Goal: Task Accomplishment & Management: Complete application form

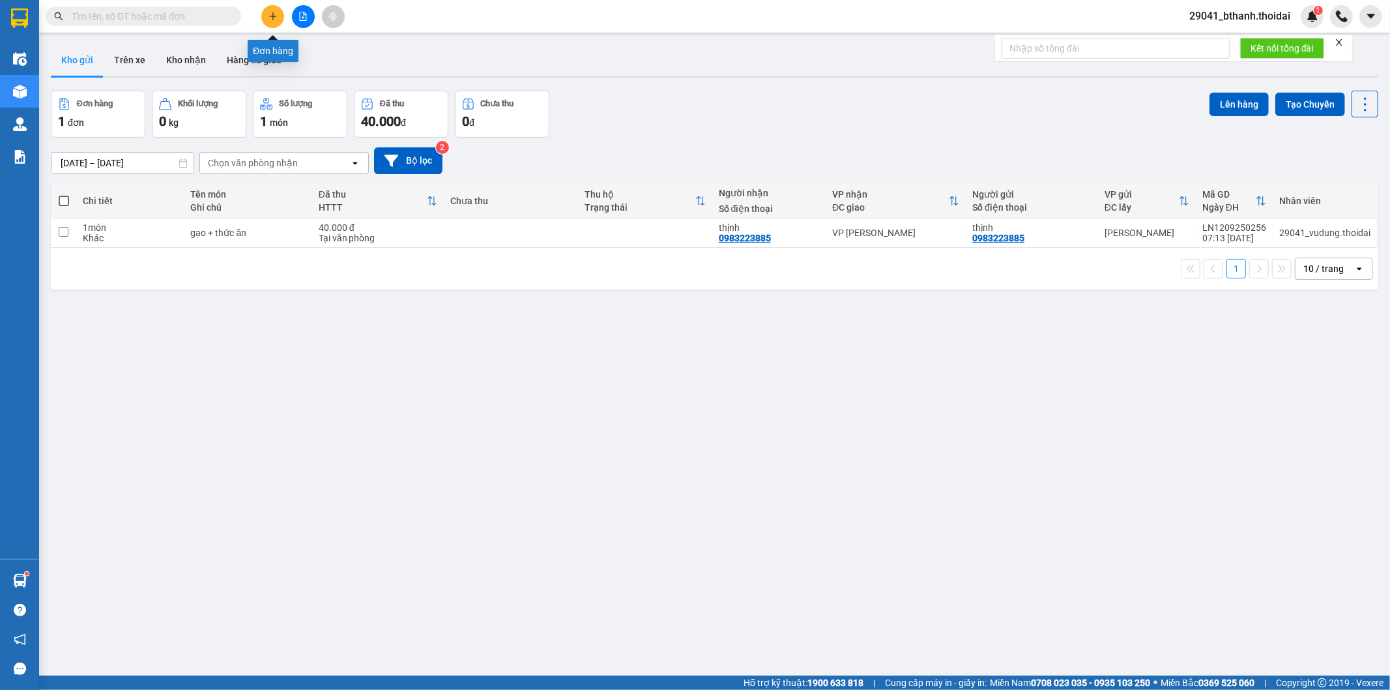
click at [277, 15] on icon "plus" at bounding box center [273, 16] width 9 height 9
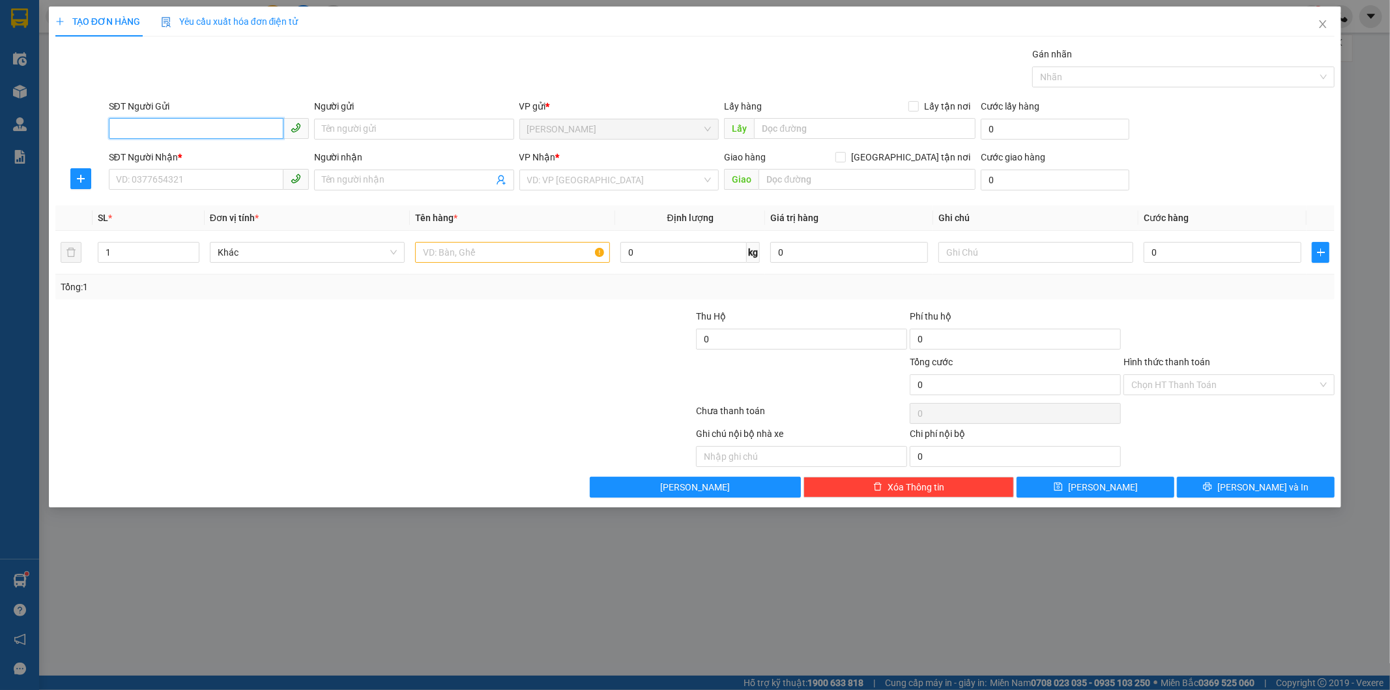
click at [165, 131] on input "SĐT Người Gửi" at bounding box center [196, 128] width 175 height 21
type input "0365392865"
click at [193, 154] on div "0365392865 - thơm" at bounding box center [209, 155] width 184 height 14
type input "thơm"
type input "0365392865"
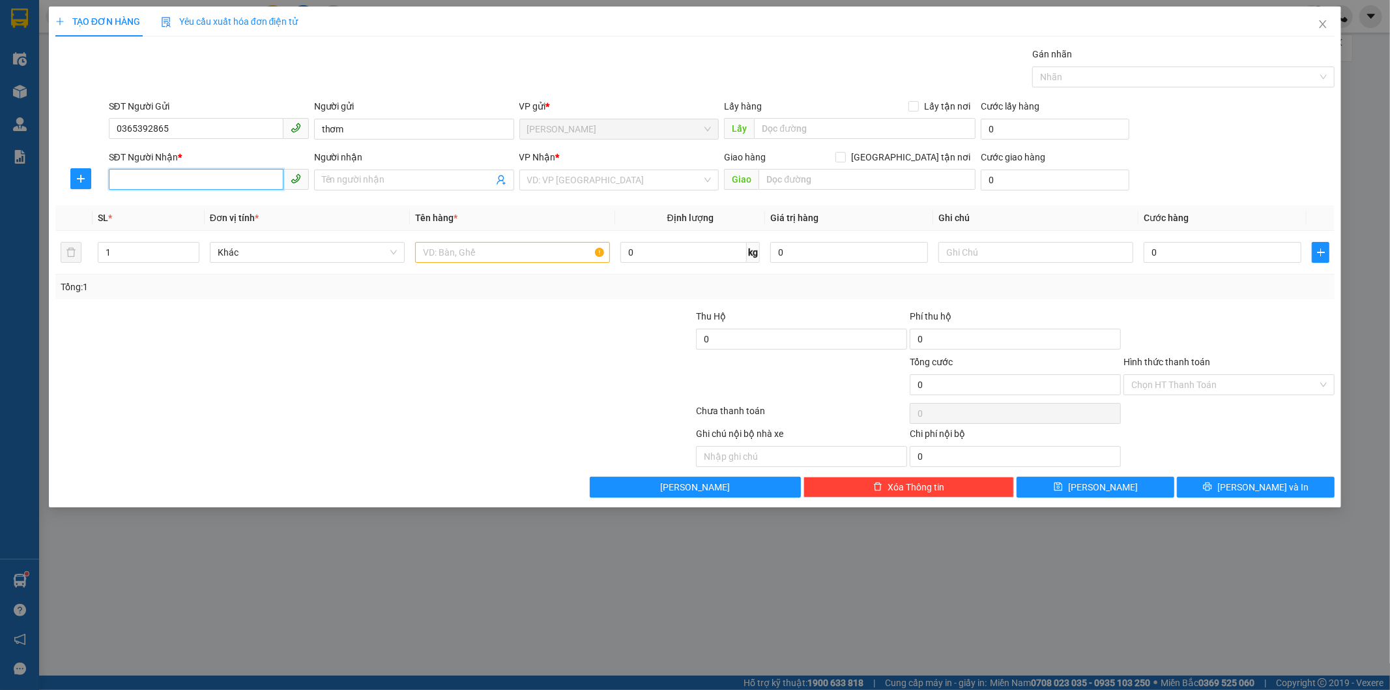
click at [207, 183] on input "SĐT Người Nhận *" at bounding box center [196, 179] width 175 height 21
click at [190, 206] on div "0982605674 - hòa" at bounding box center [209, 206] width 184 height 14
type input "0982605674"
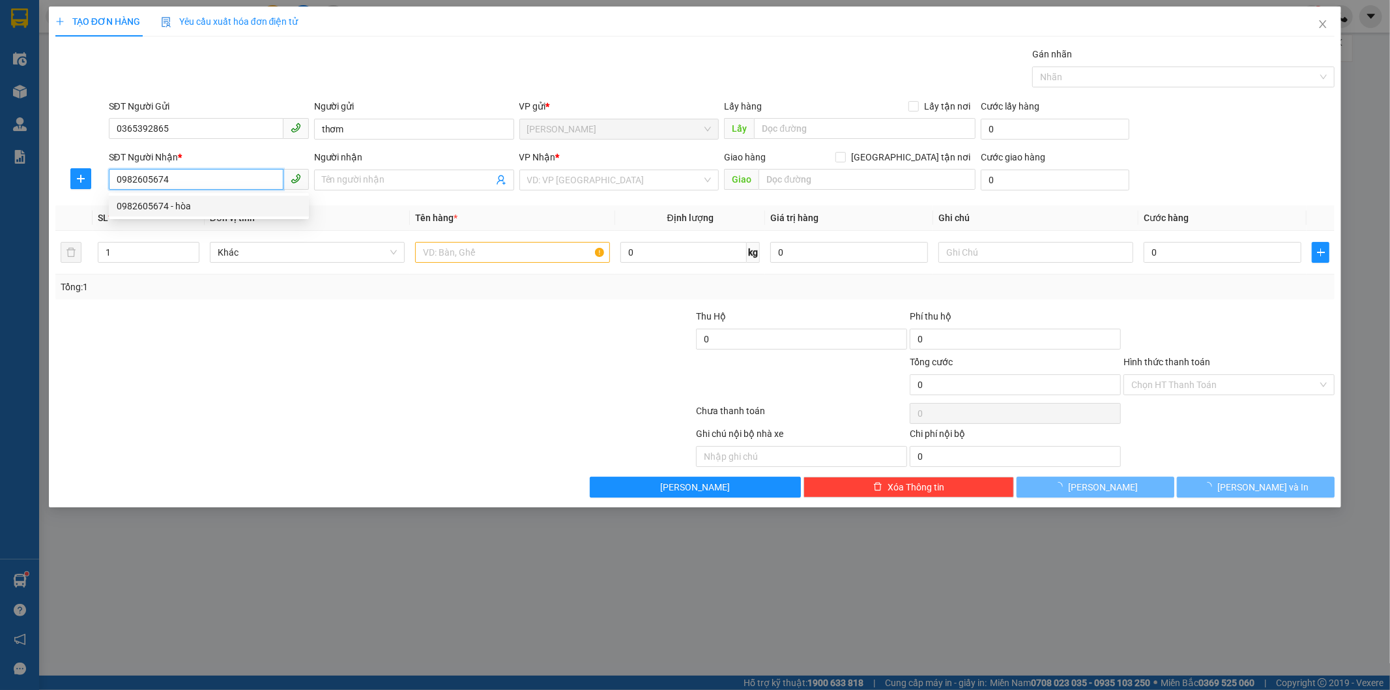
type input "hòa"
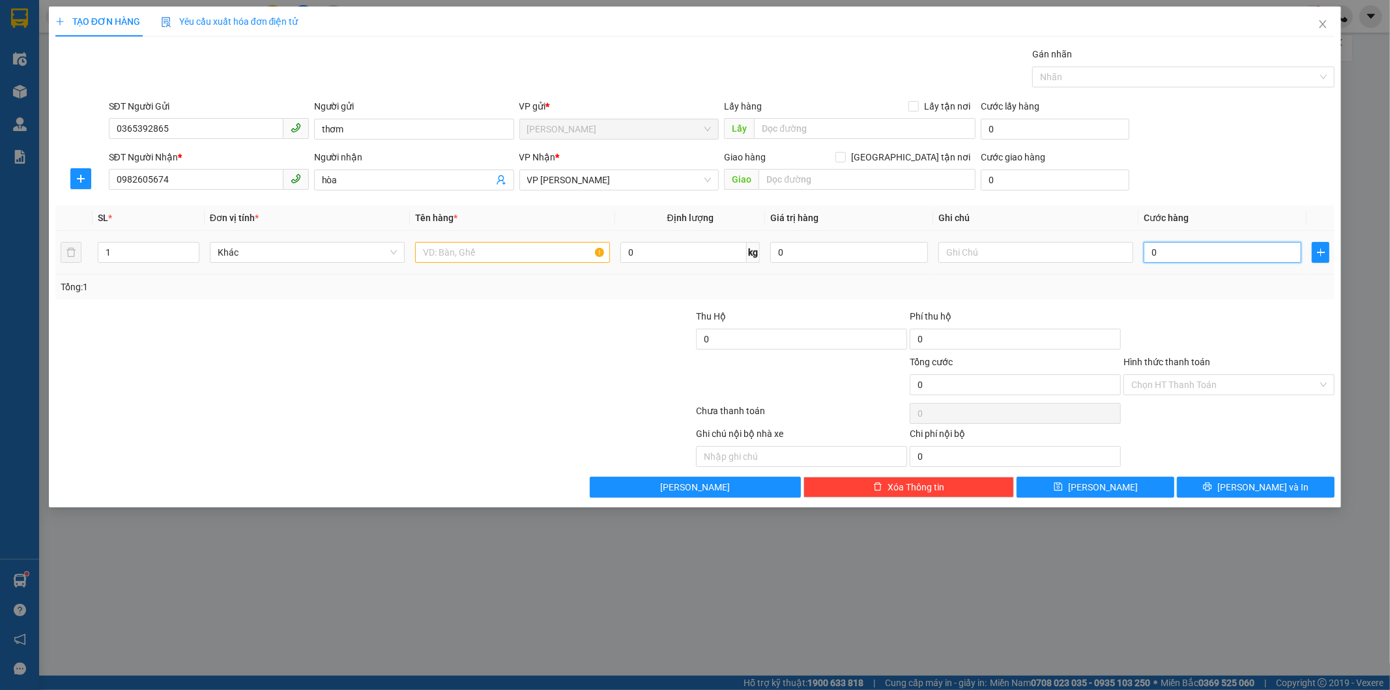
click at [1170, 257] on input "0" at bounding box center [1223, 252] width 158 height 21
type input "8"
type input "80"
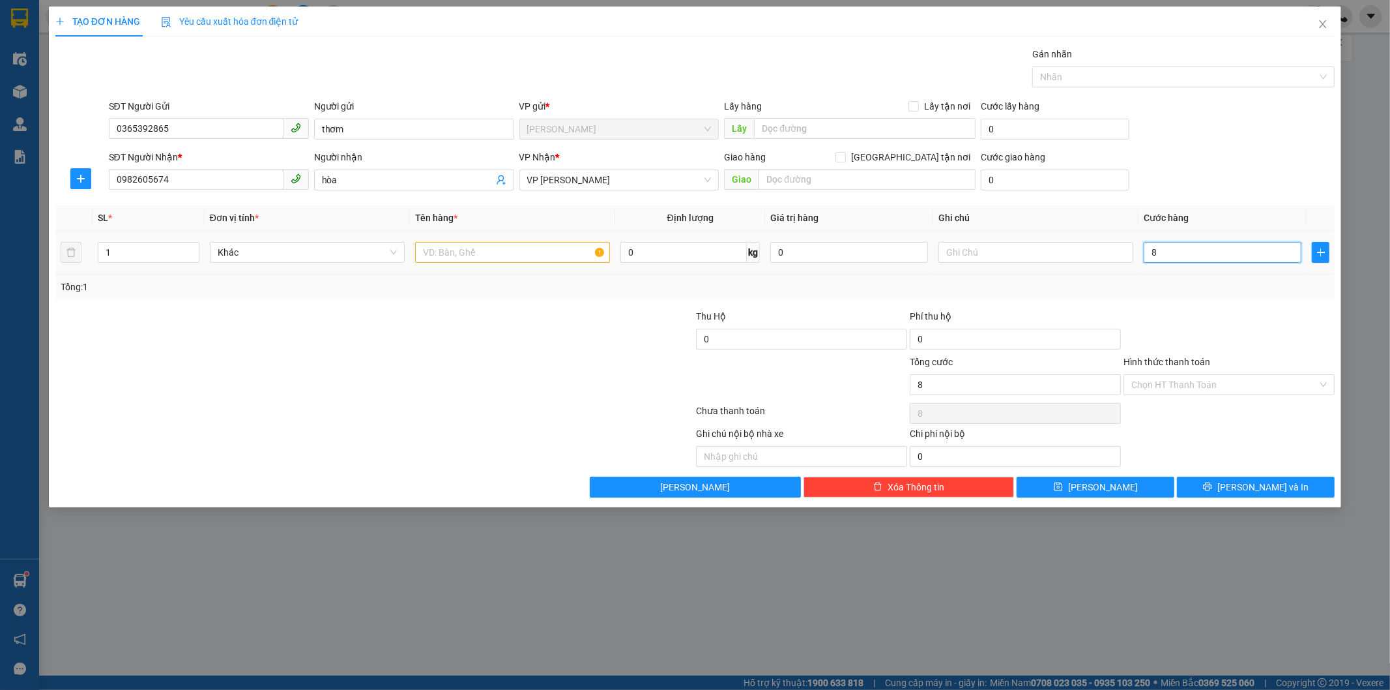
type input "80"
type input "800"
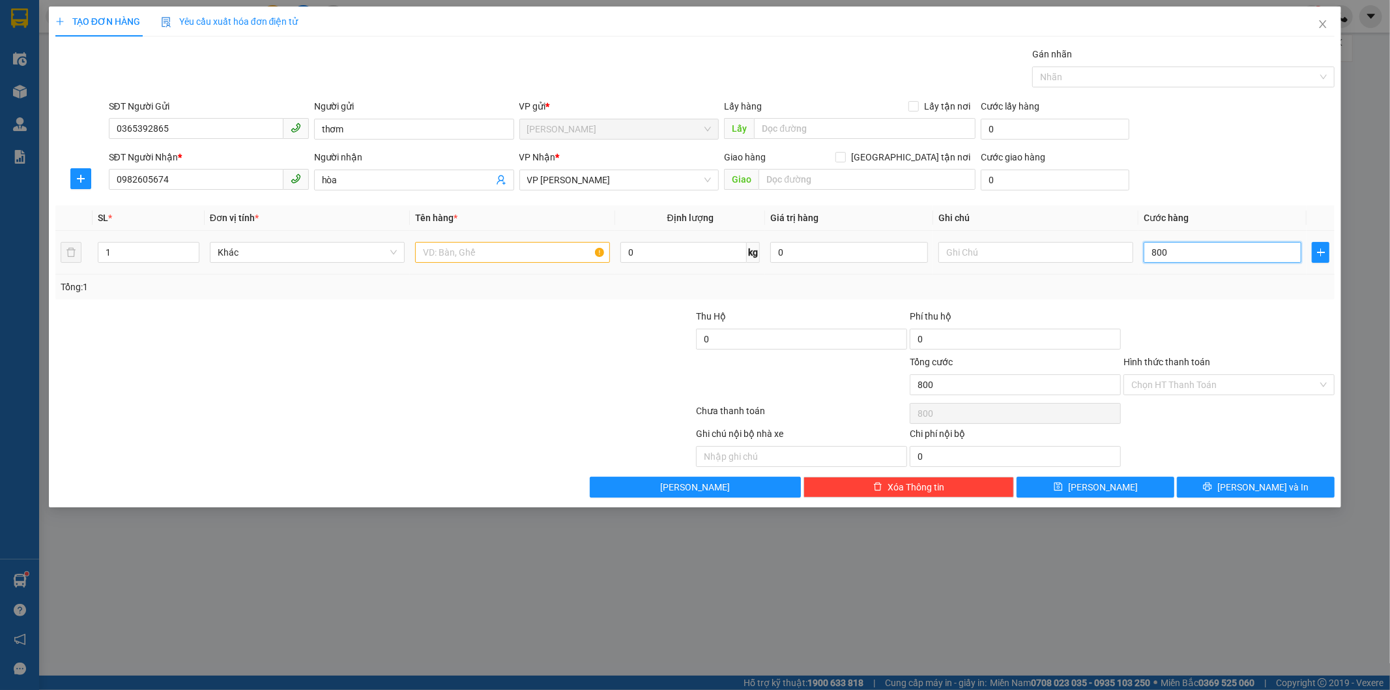
type input "8.000"
type input "80.000"
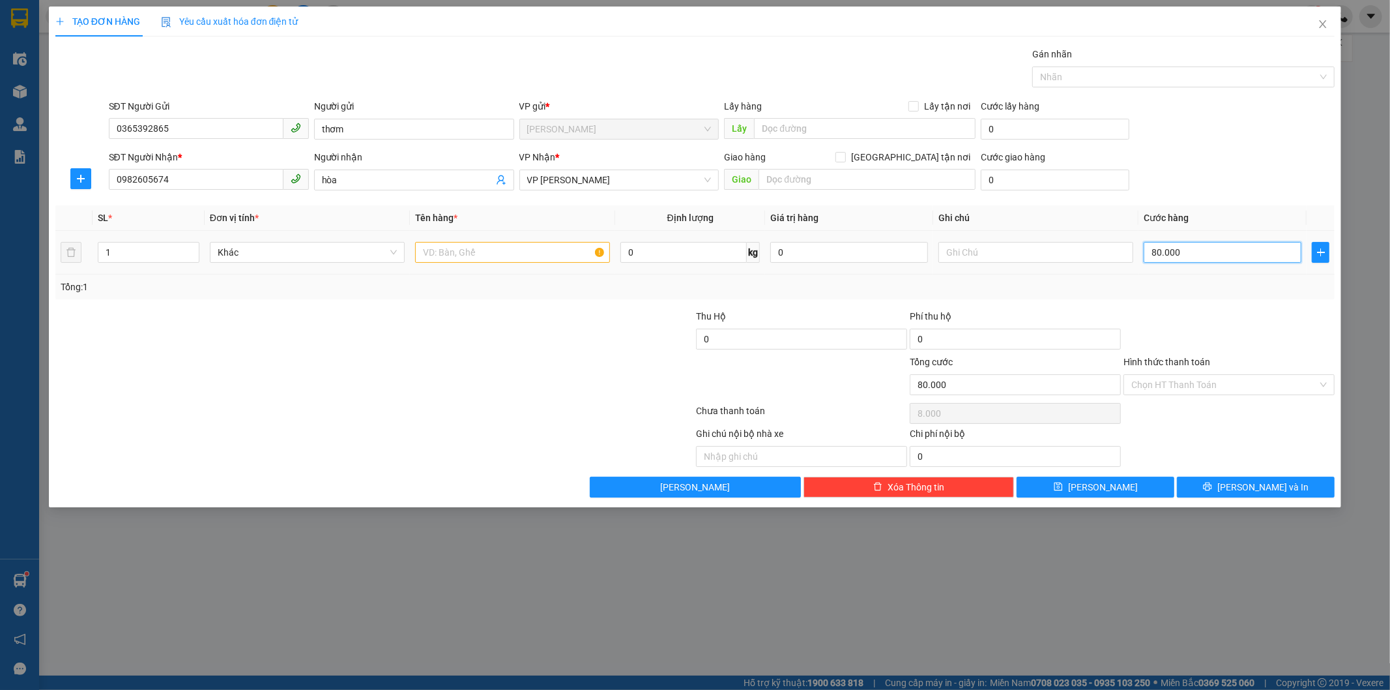
type input "80.000"
click at [1197, 381] on input "Hình thức thanh toán" at bounding box center [1224, 385] width 186 height 20
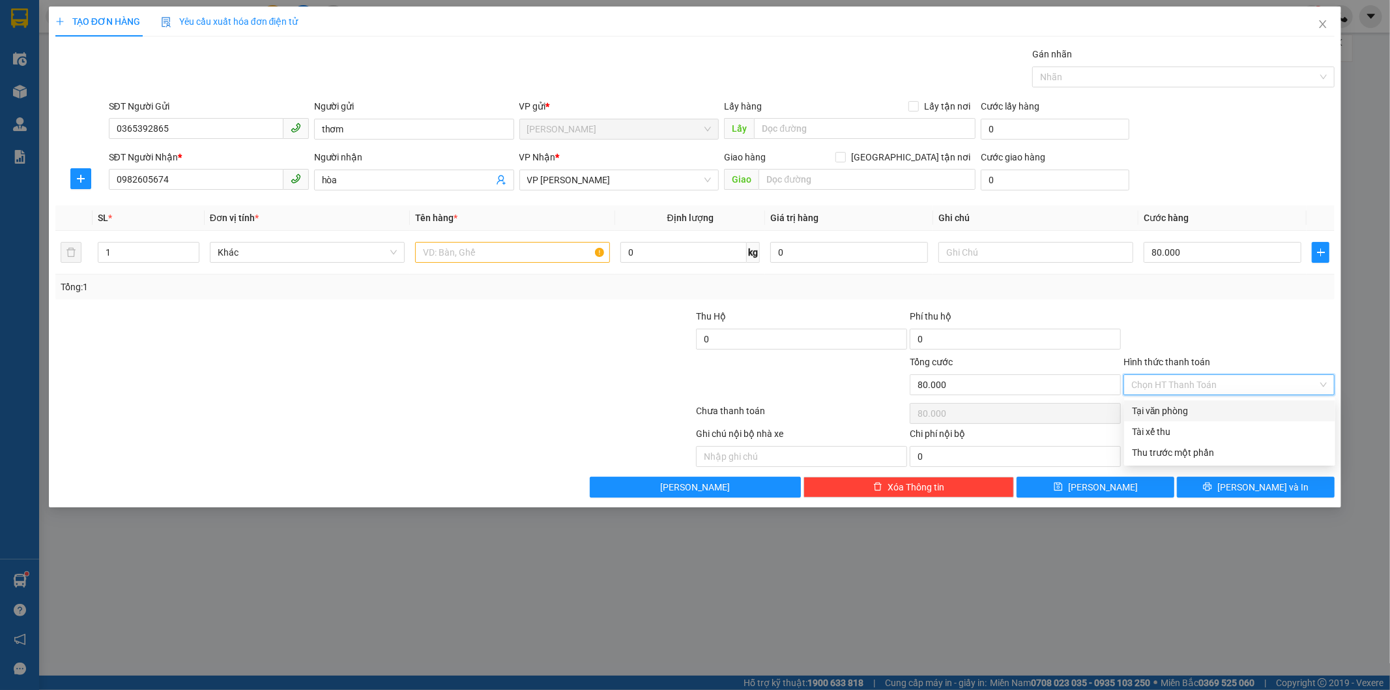
click at [1178, 409] on div "Tại văn phòng" at bounding box center [1230, 410] width 196 height 14
type input "0"
click at [463, 253] on input "text" at bounding box center [512, 252] width 195 height 21
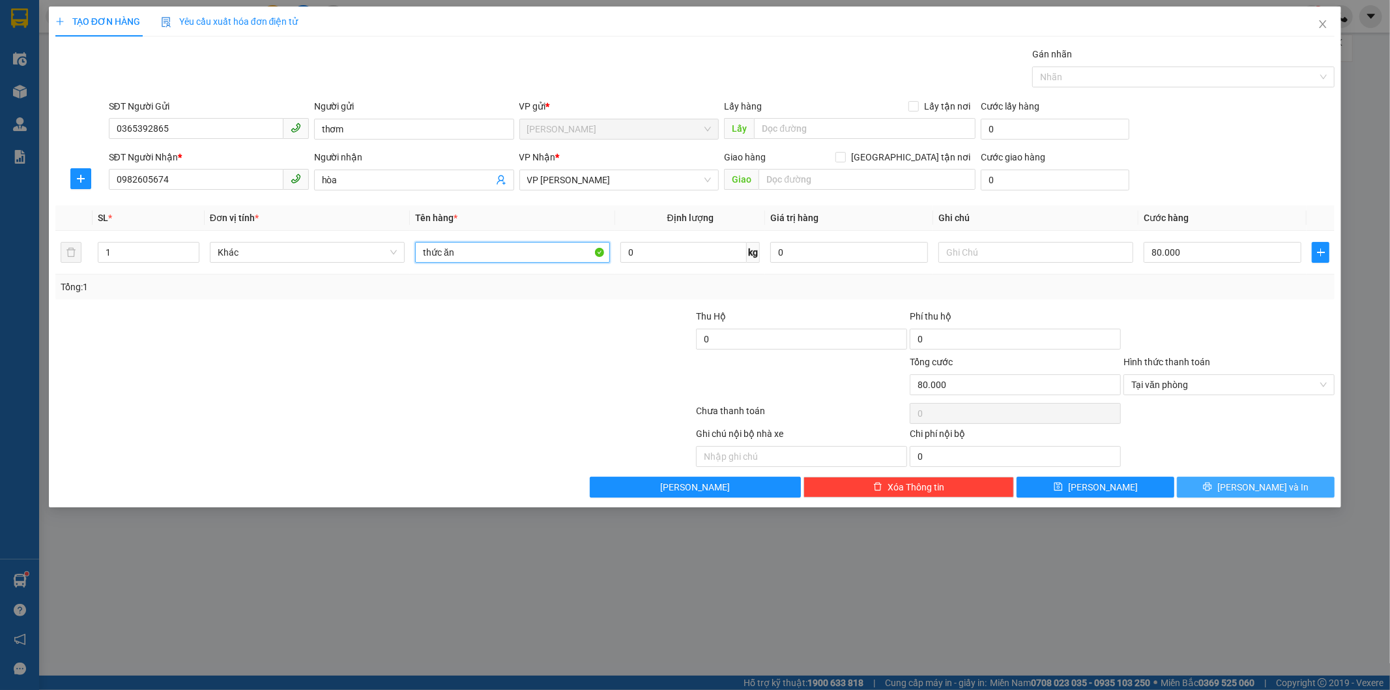
type input "thức ăn"
click at [1236, 481] on button "[PERSON_NAME] và In" at bounding box center [1256, 486] width 158 height 21
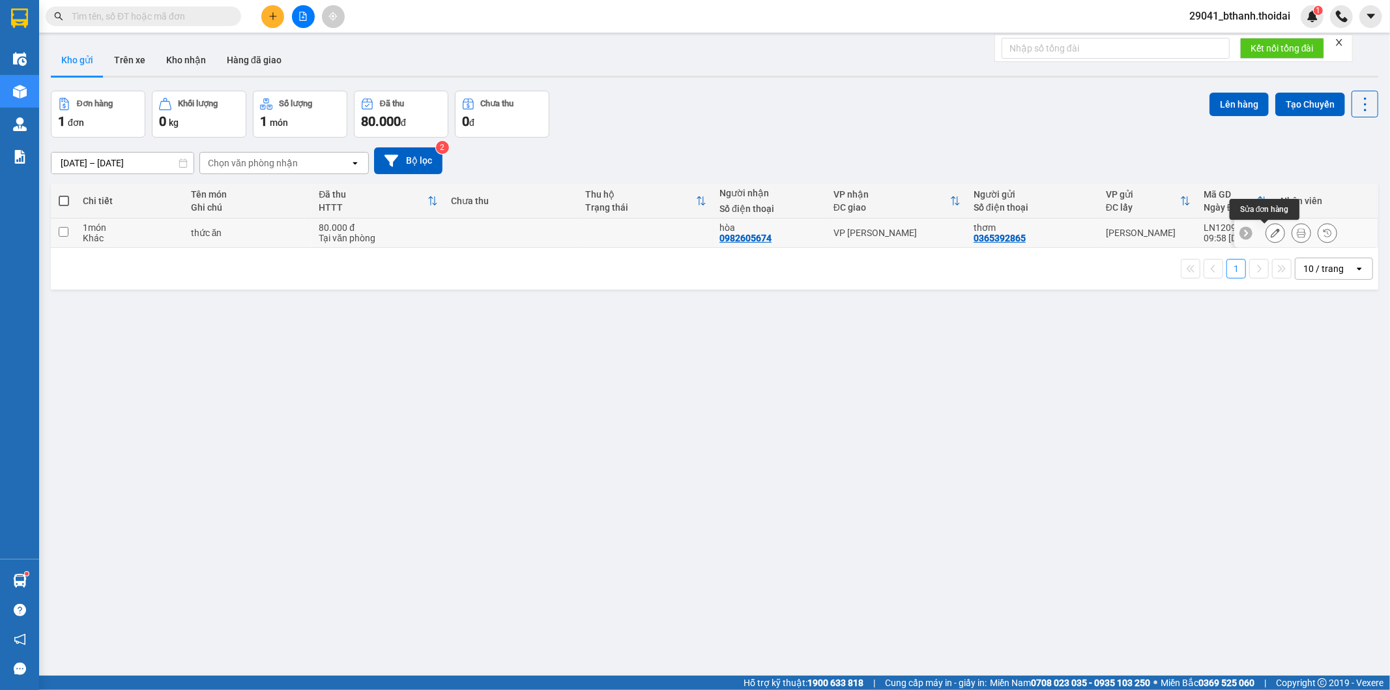
click at [1269, 231] on button at bounding box center [1275, 233] width 18 height 23
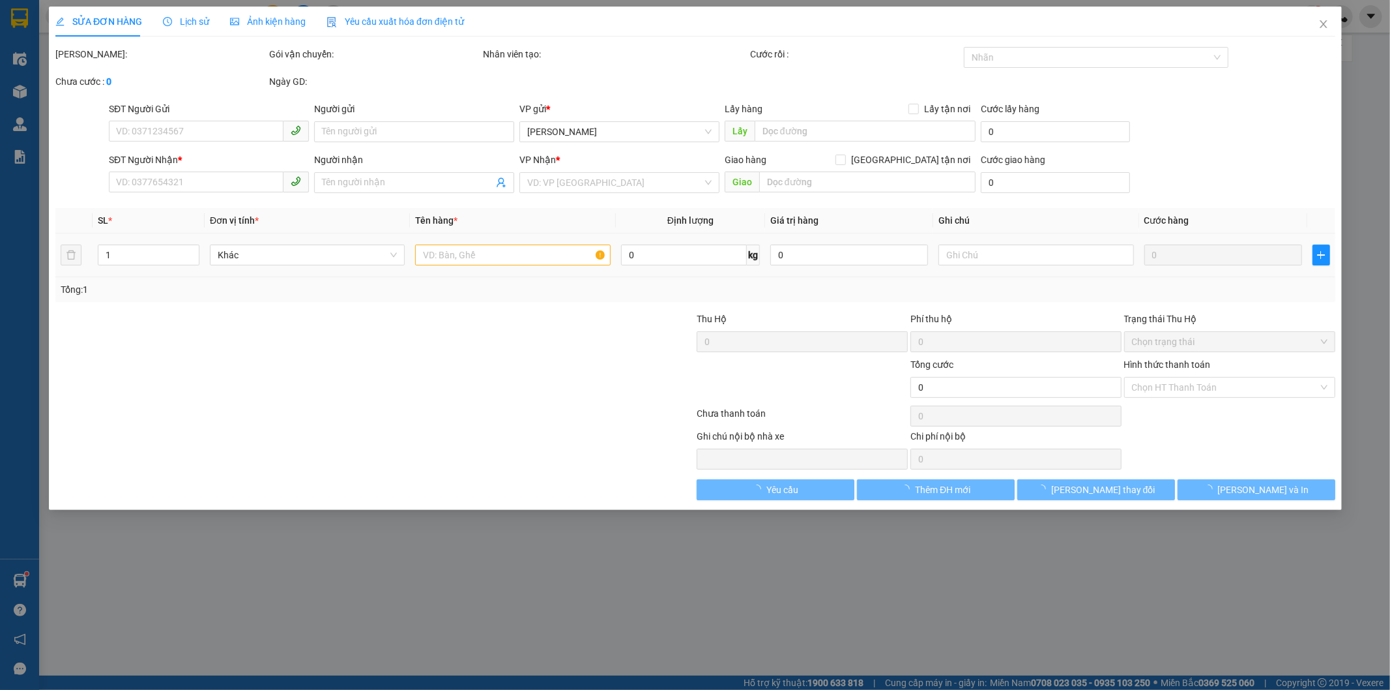
type input "0365392865"
type input "thơm"
type input "0982605674"
type input "hòa"
type input "80.000"
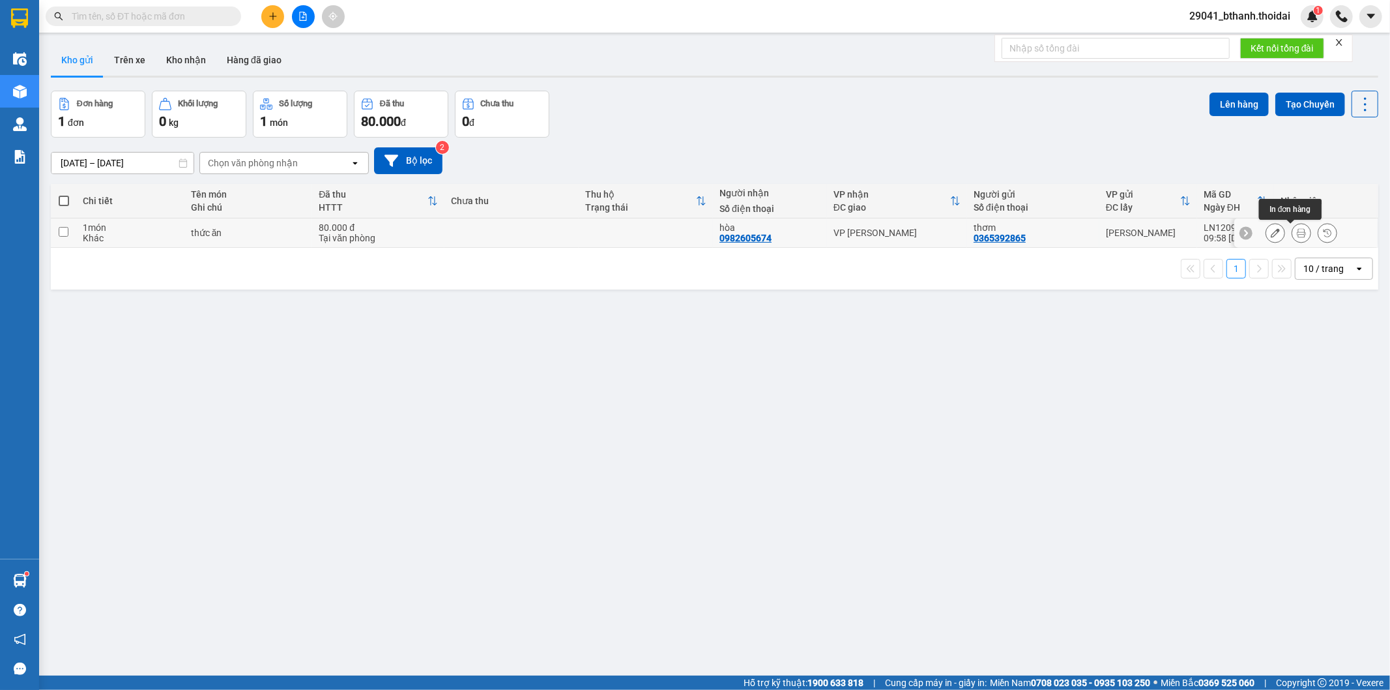
click at [1297, 231] on icon at bounding box center [1301, 232] width 9 height 9
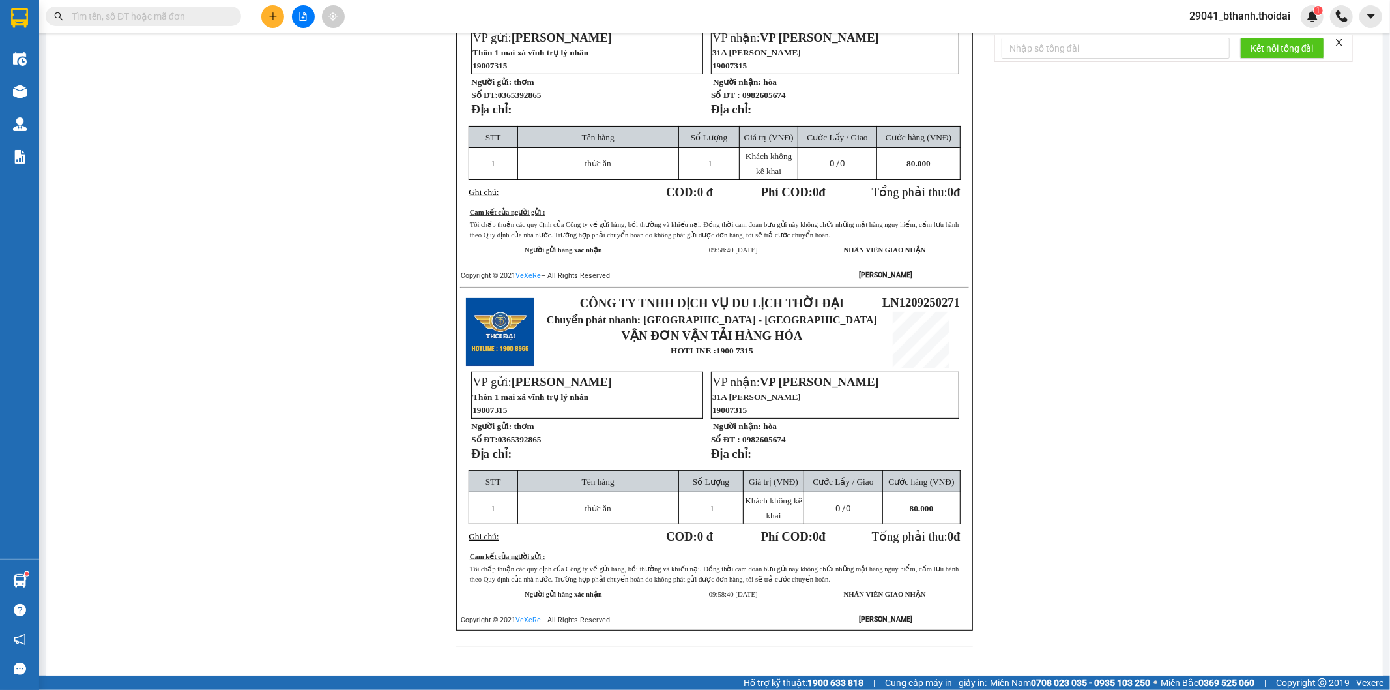
scroll to position [155, 0]
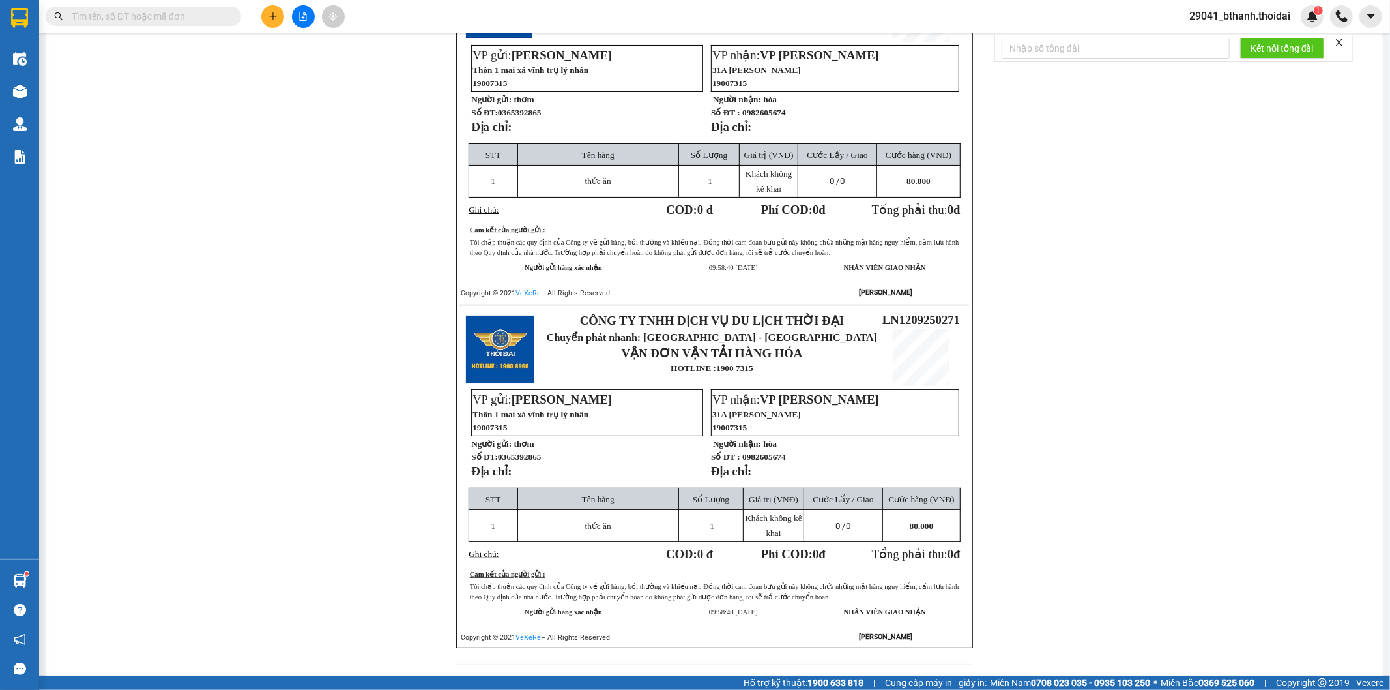
click at [176, 18] on input "text" at bounding box center [149, 16] width 154 height 14
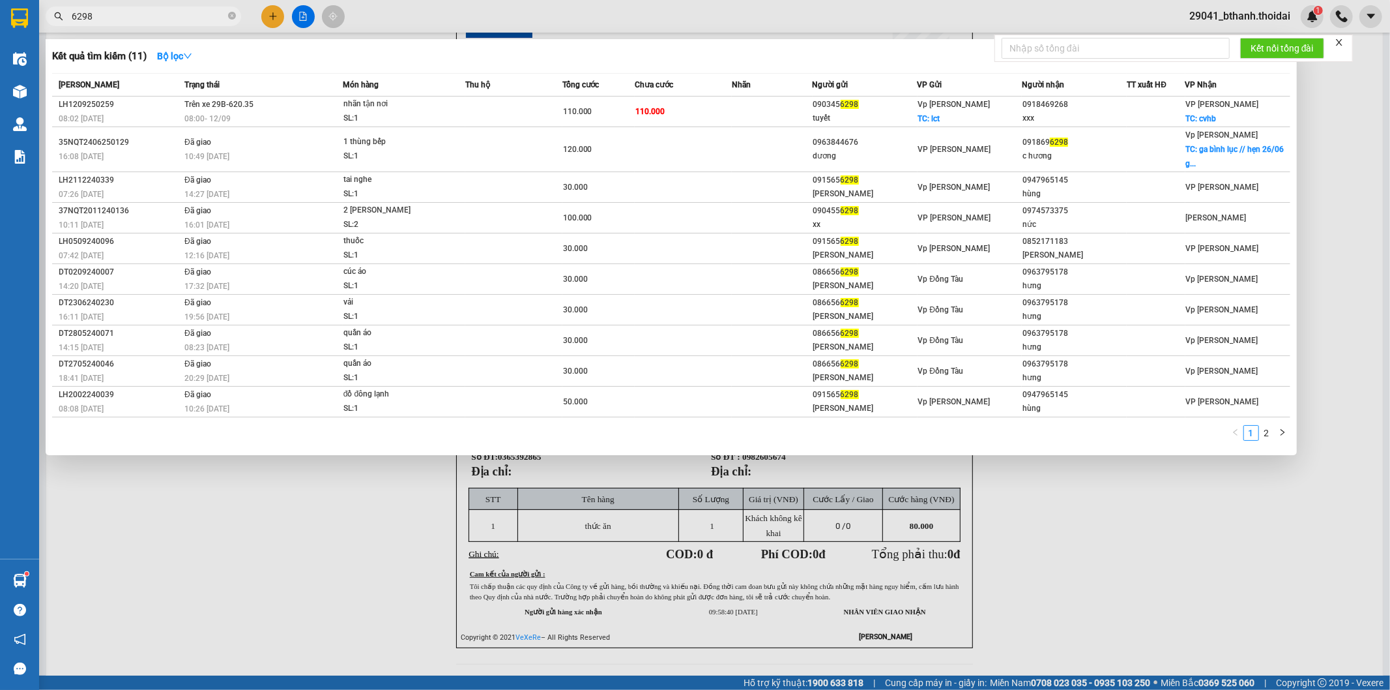
type input "6298"
click at [1059, 516] on div at bounding box center [695, 345] width 1390 height 690
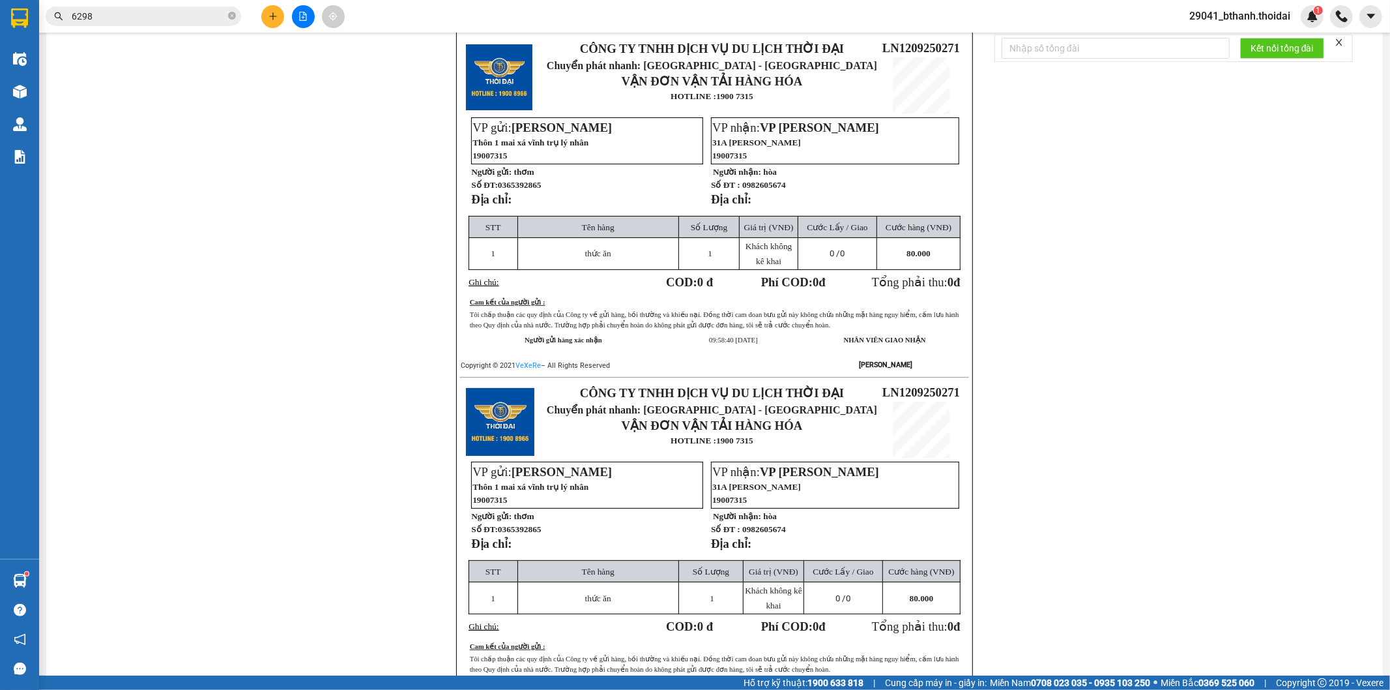
scroll to position [0, 0]
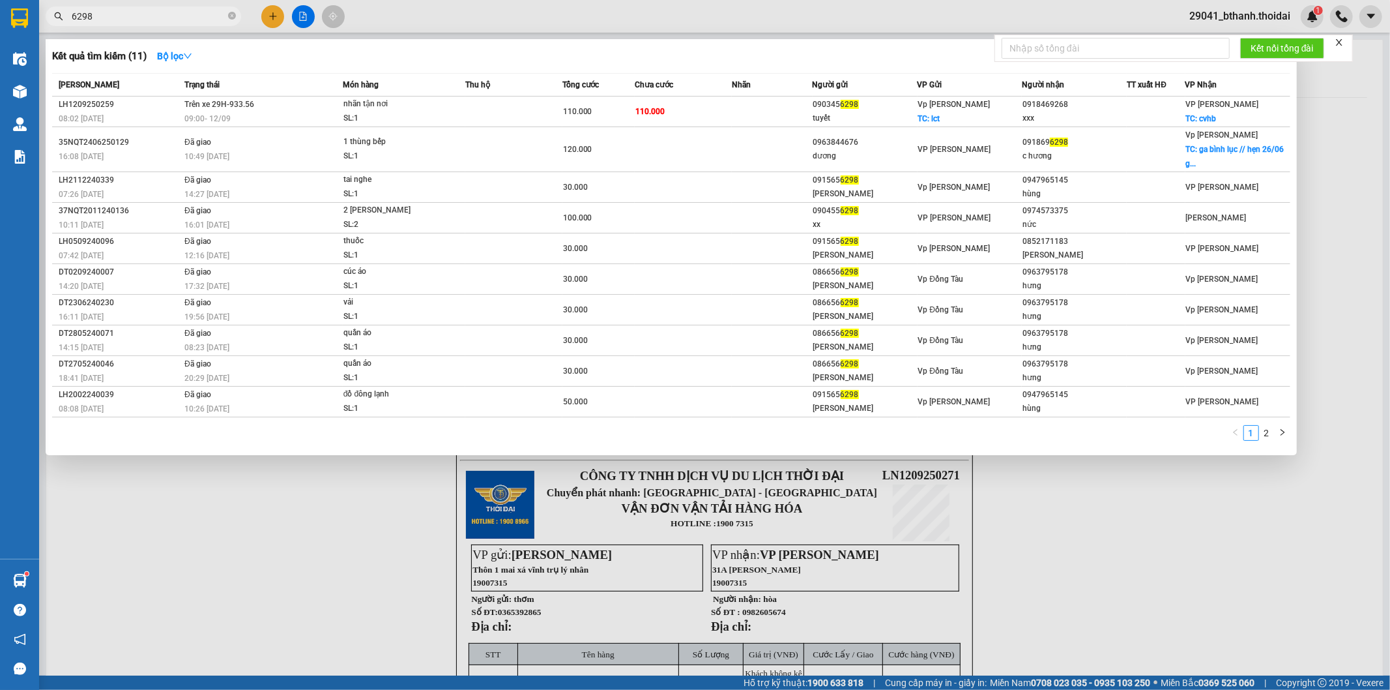
drag, startPoint x: 124, startPoint y: 20, endPoint x: 42, endPoint y: 35, distance: 82.8
click at [42, 28] on div "Kết quả tìm kiếm ( 11 ) Bộ lọc Mã ĐH Trạng thái Món hàng Thu hộ Tổng cước Chưa …" at bounding box center [127, 16] width 254 height 23
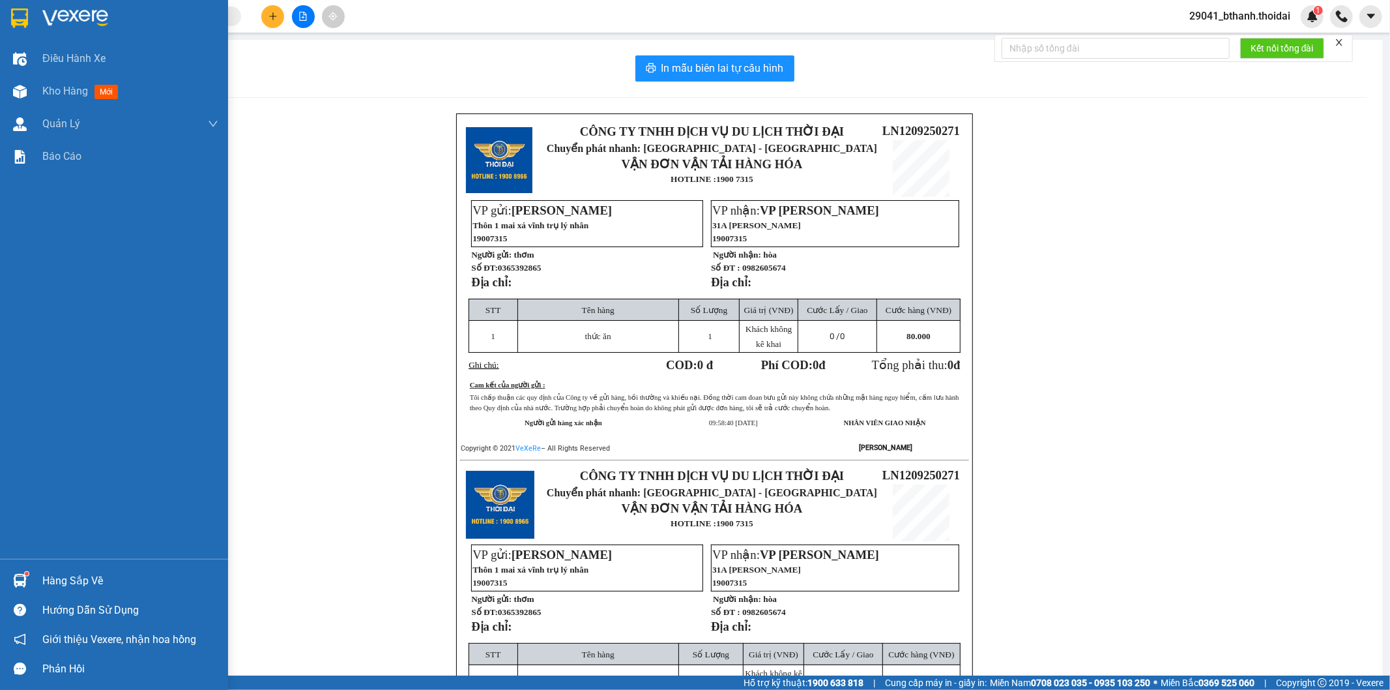
click at [55, 576] on div "Hàng sắp về" at bounding box center [130, 581] width 176 height 20
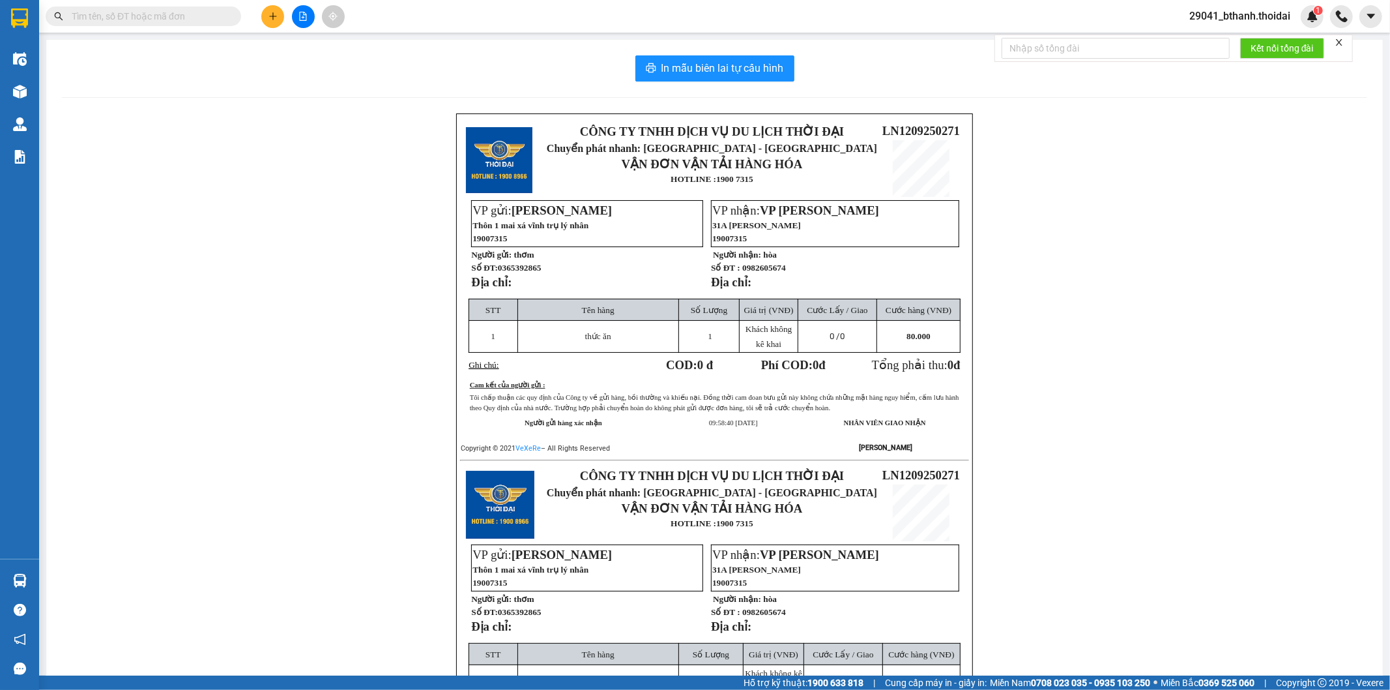
click at [332, 290] on section "Kết quả tìm kiếm ( 11 ) Bộ lọc Mã ĐH Trạng thái Món hàng Thu hộ Tổng cước Chưa …" at bounding box center [695, 345] width 1390 height 690
click at [425, 200] on div "CÔNG TY TNHH DỊCH VỤ DU LỊCH THỜI ĐẠI Chuyển phát nhanh: [GEOGRAPHIC_DATA] - HÀ…" at bounding box center [714, 473] width 1305 height 721
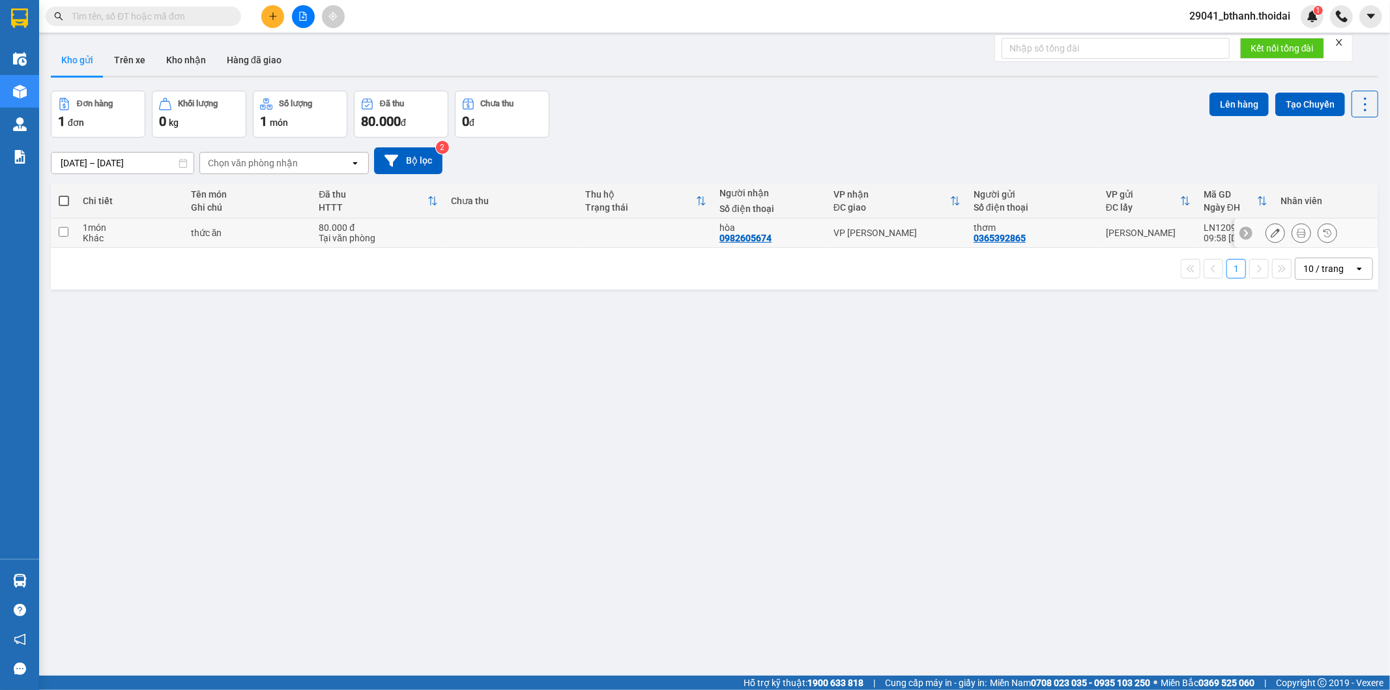
click at [61, 231] on input "checkbox" at bounding box center [64, 232] width 10 height 10
checkbox input "true"
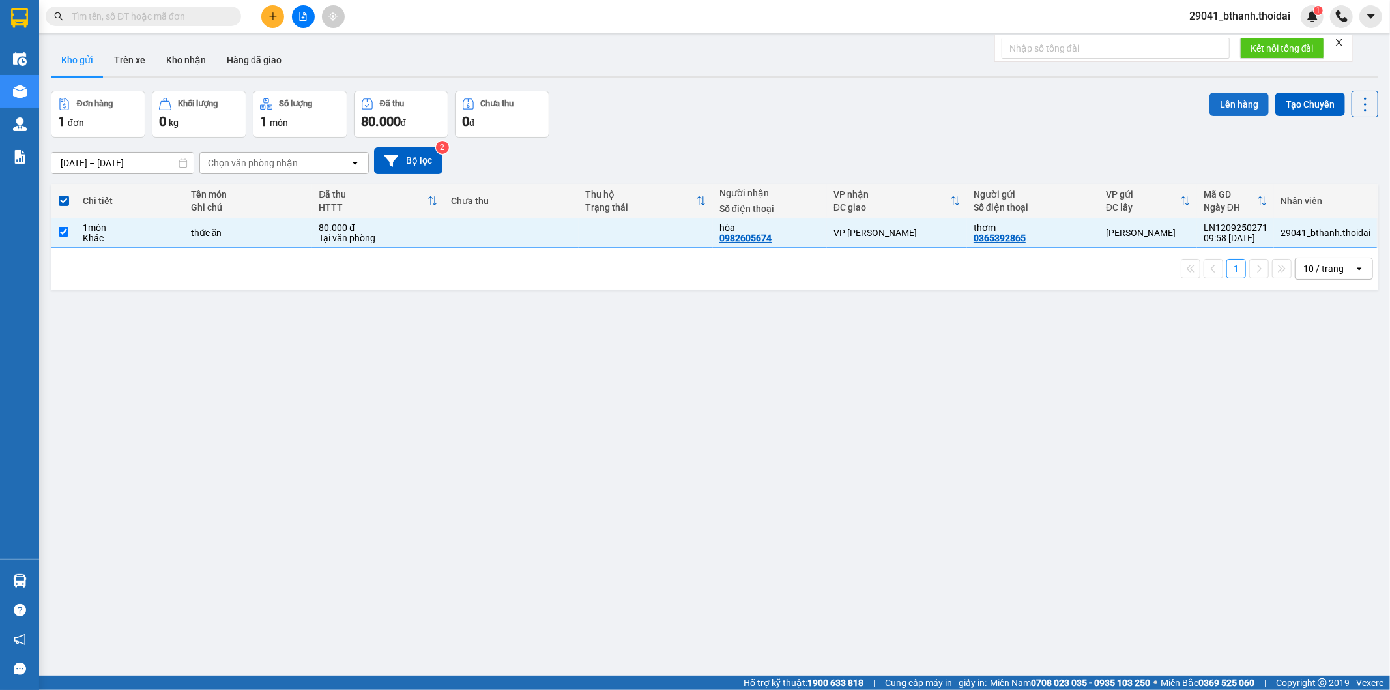
click at [1236, 106] on button "Lên hàng" at bounding box center [1239, 104] width 59 height 23
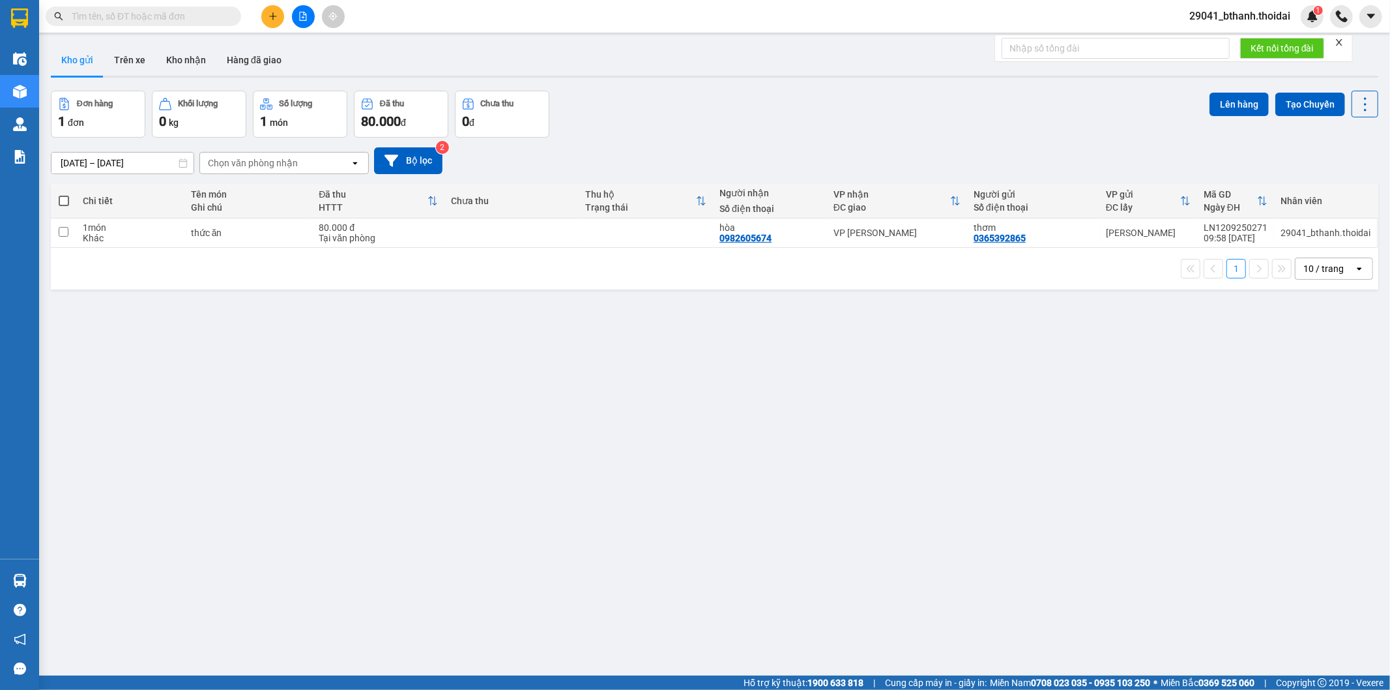
click at [70, 53] on button "Kho gửi" at bounding box center [77, 59] width 53 height 31
click at [1271, 233] on icon at bounding box center [1275, 232] width 9 height 9
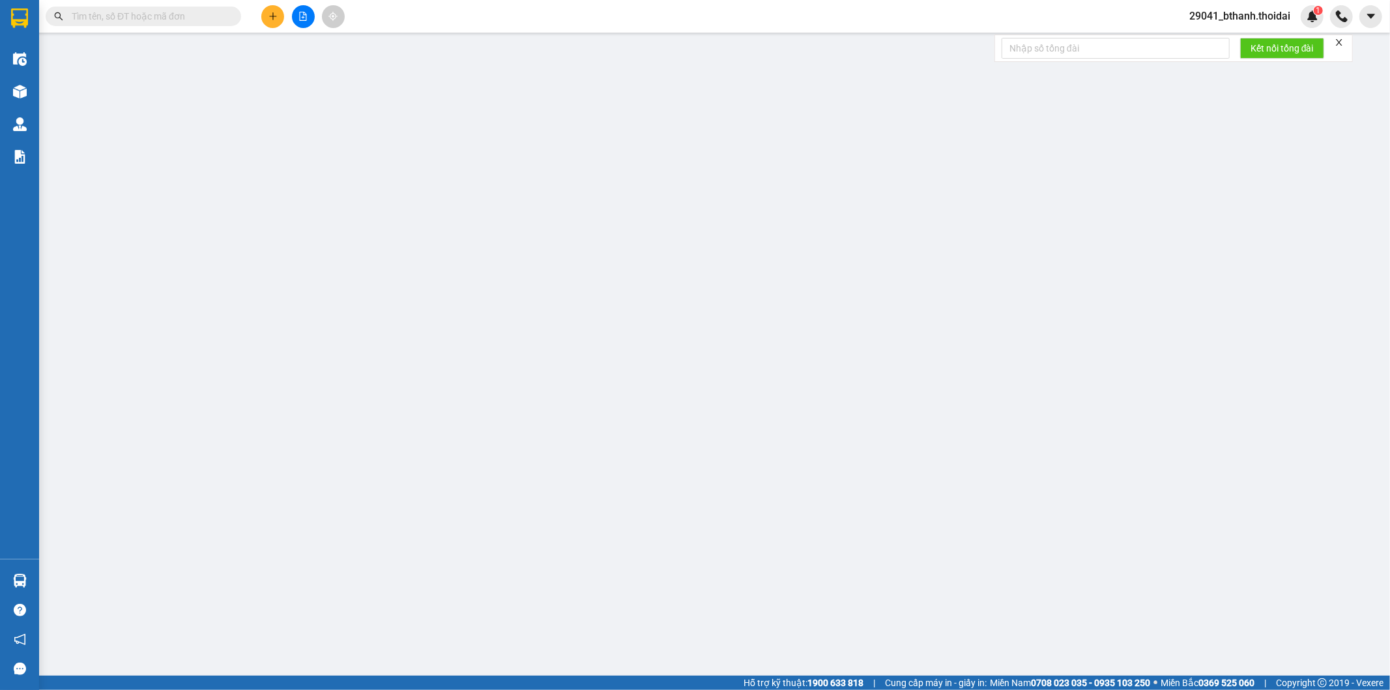
type input "0365392865"
type input "thơm"
type input "0982605674"
type input "hòa"
type input "80.000"
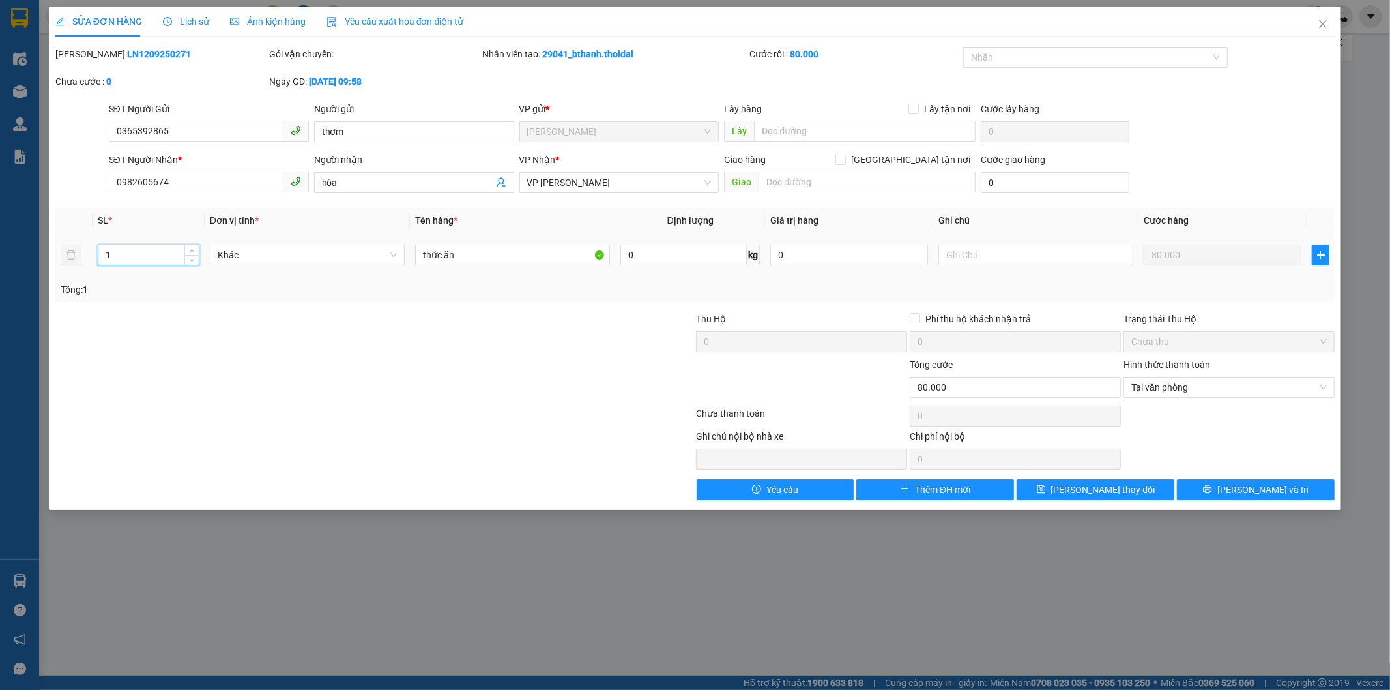
click at [139, 255] on input "1" at bounding box center [148, 255] width 100 height 20
type input "2"
click at [460, 254] on input "thức ăn" at bounding box center [512, 254] width 195 height 21
click at [421, 259] on input "thức ăn" at bounding box center [512, 254] width 195 height 21
drag, startPoint x: 454, startPoint y: 254, endPoint x: 542, endPoint y: 261, distance: 88.2
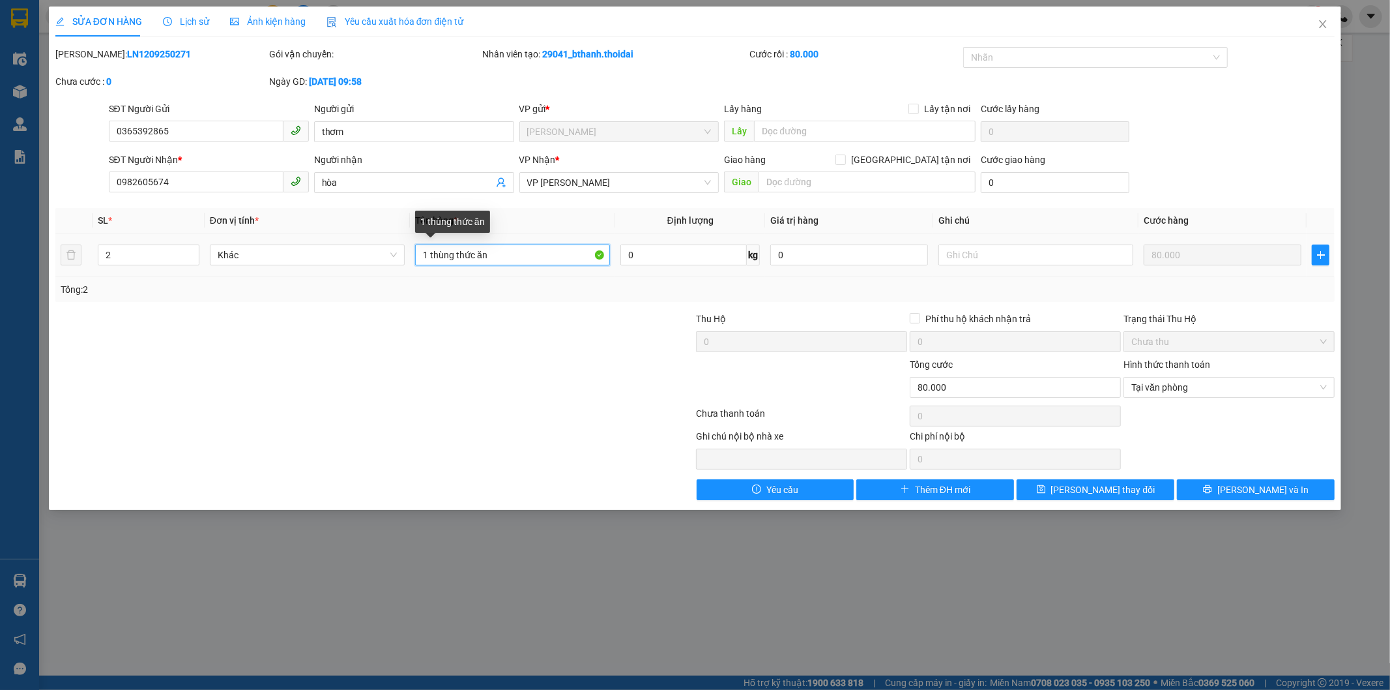
click at [542, 261] on input "1 thùng thức ăn" at bounding box center [512, 254] width 195 height 21
type input "1 thùng,1 bao"
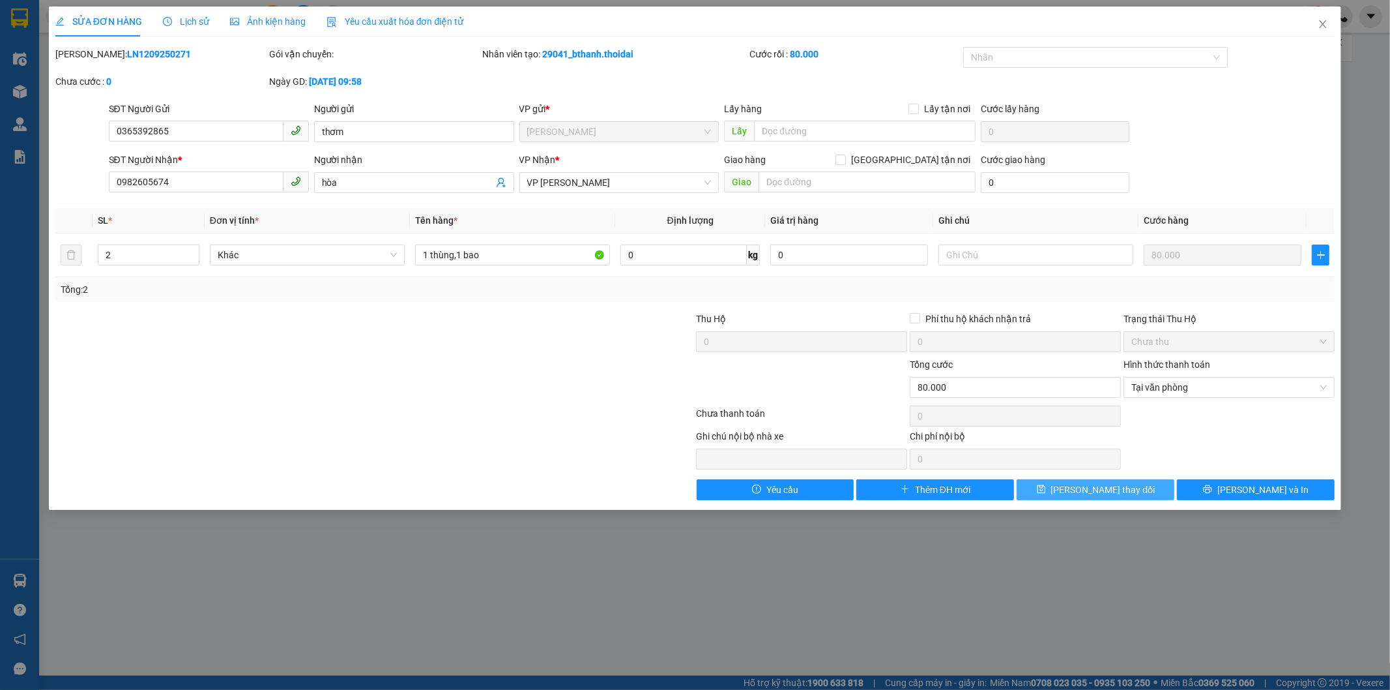
click at [1107, 490] on span "[PERSON_NAME] thay đổi" at bounding box center [1103, 489] width 104 height 14
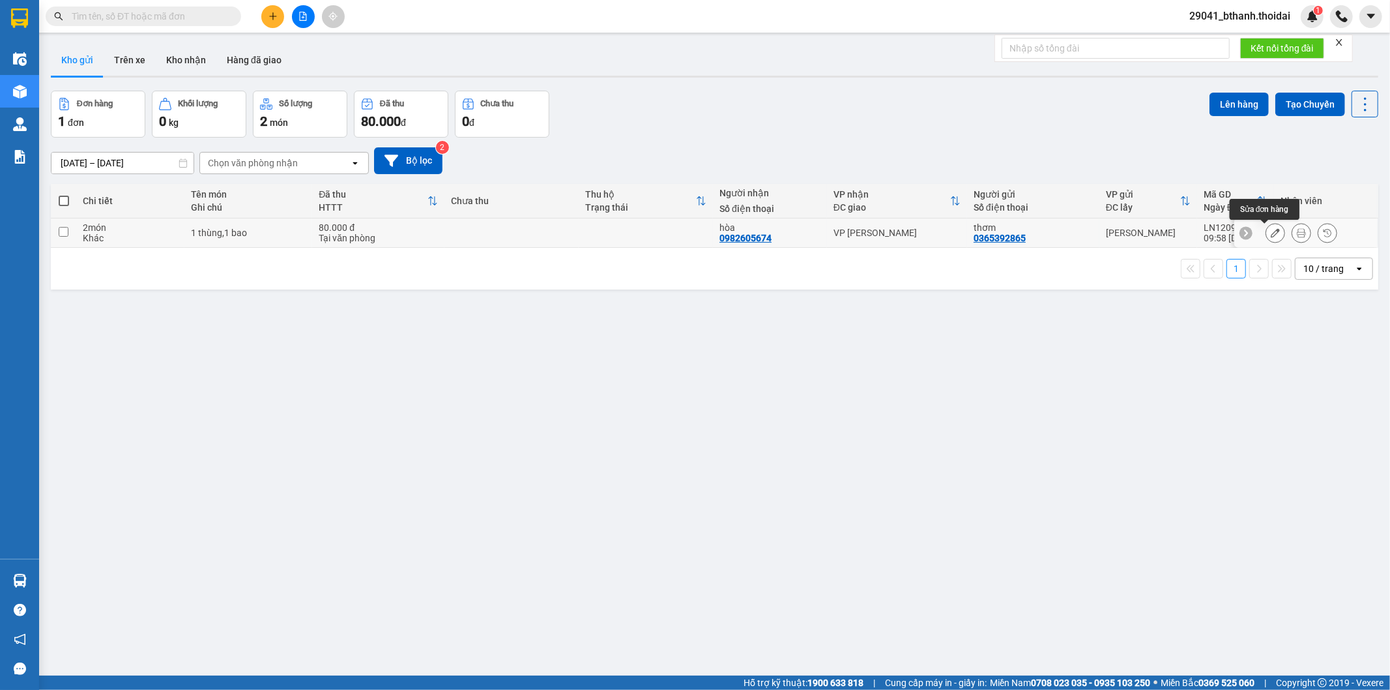
click at [1266, 233] on button at bounding box center [1275, 233] width 18 height 23
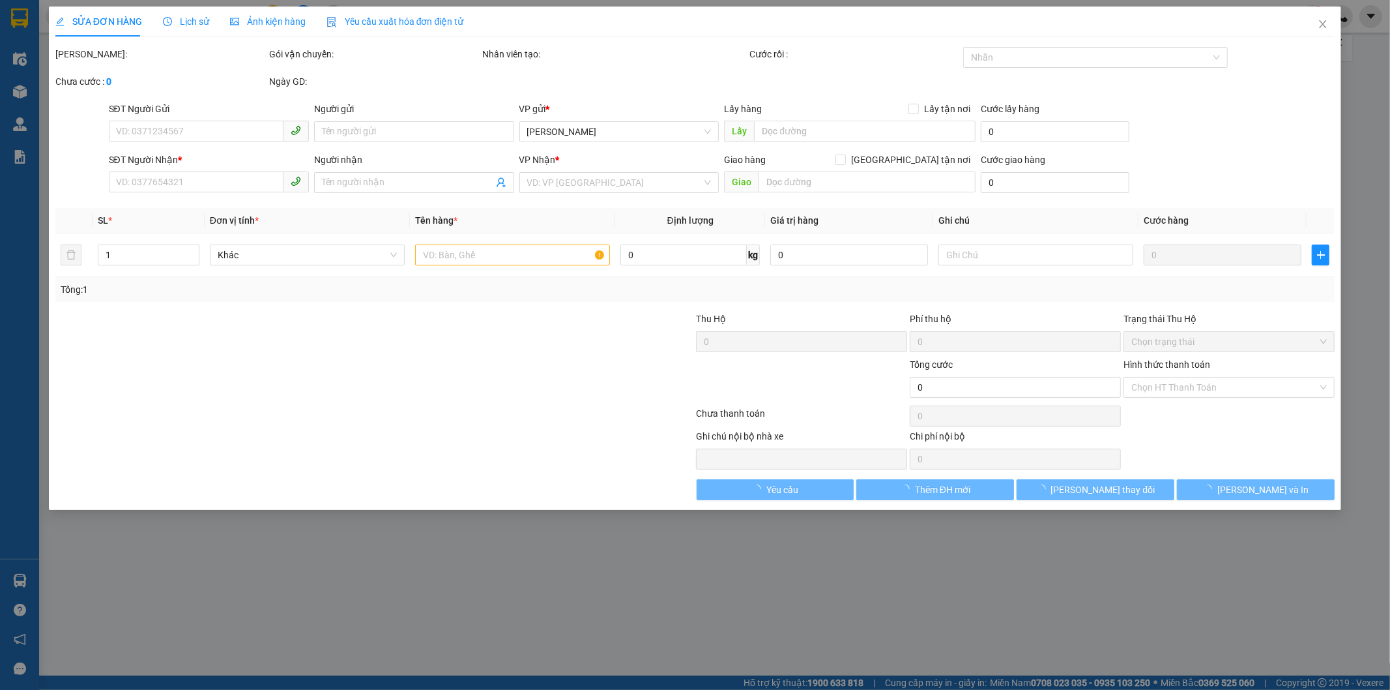
type input "0365392865"
type input "thơm"
type input "0982605674"
type input "hòa"
type input "80.000"
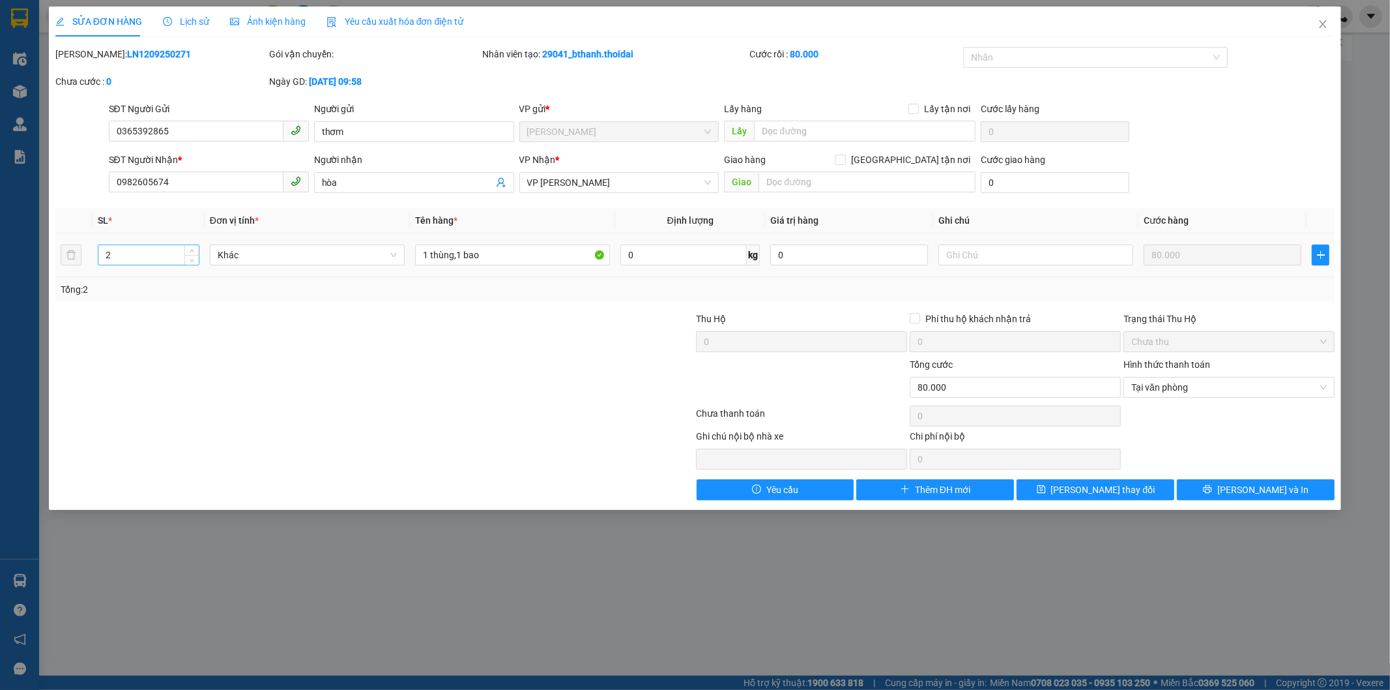
click at [115, 255] on input "2" at bounding box center [148, 255] width 100 height 20
type input "1"
click at [1088, 497] on button "[PERSON_NAME] thay đổi" at bounding box center [1096, 489] width 158 height 21
